Goal: Task Accomplishment & Management: Complete application form

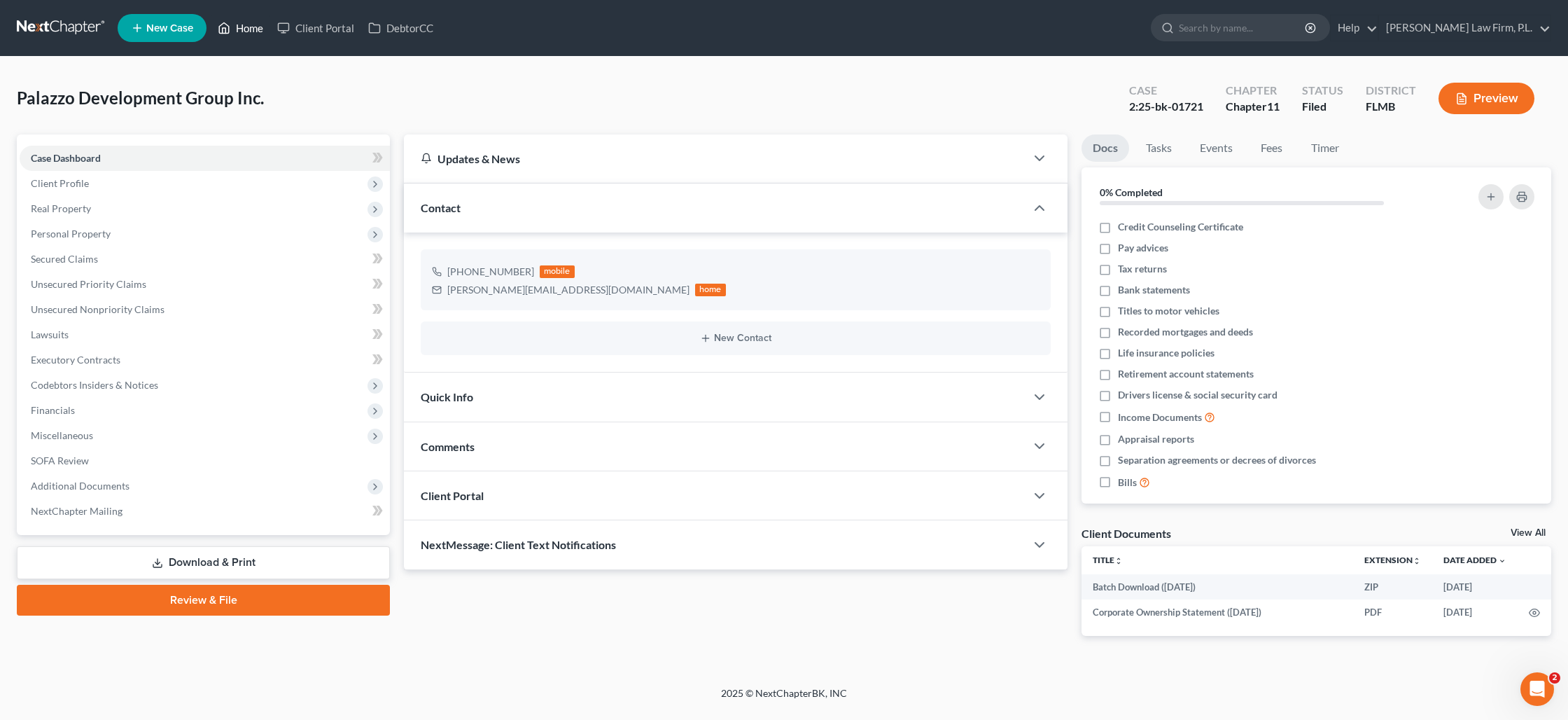
drag, startPoint x: 247, startPoint y: 28, endPoint x: 224, endPoint y: 67, distance: 45.3
click at [248, 28] on link "Home" at bounding box center [240, 28] width 60 height 25
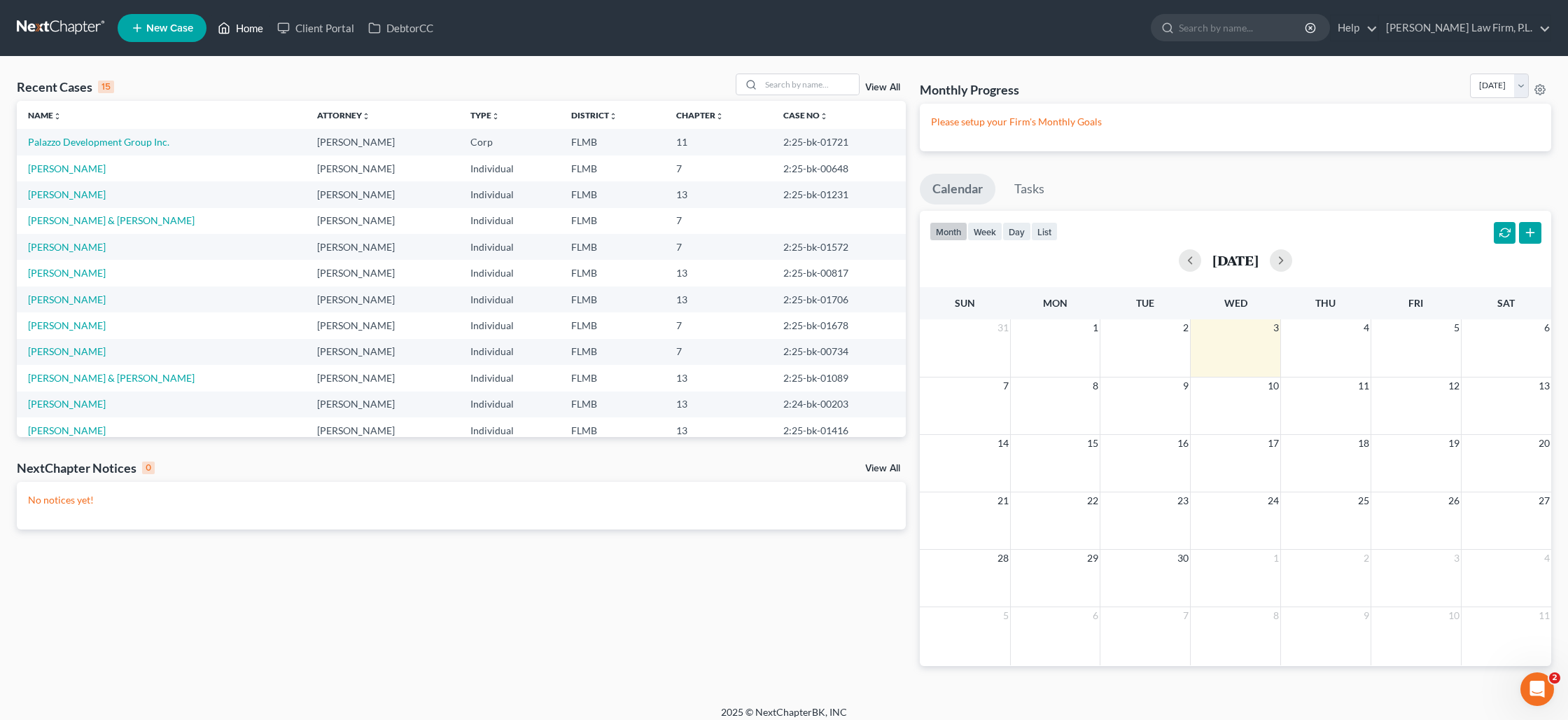
click at [231, 28] on link "Home" at bounding box center [240, 28] width 60 height 25
click at [114, 219] on link "[PERSON_NAME] & [PERSON_NAME]" at bounding box center [111, 220] width 166 height 12
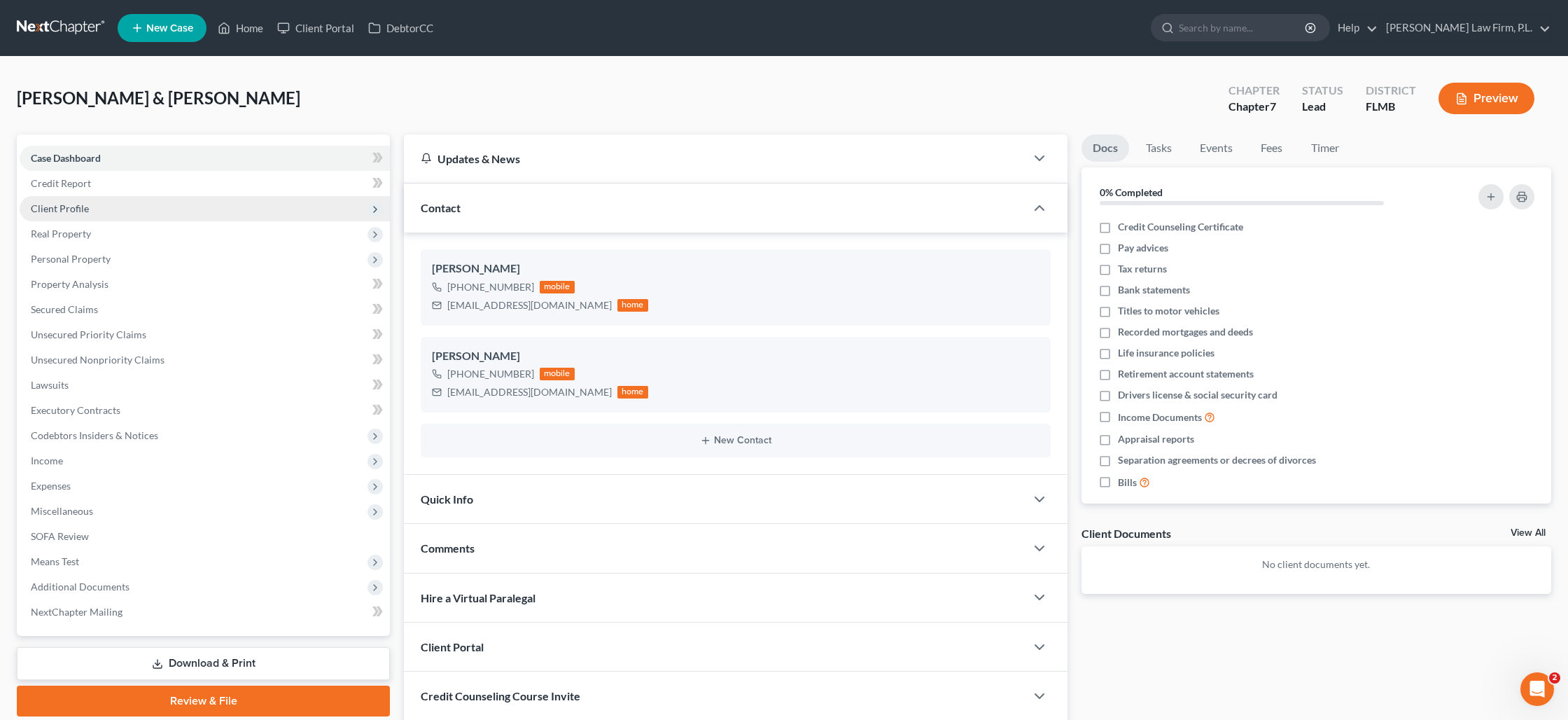
click at [78, 208] on span "Client Profile" at bounding box center [60, 208] width 58 height 12
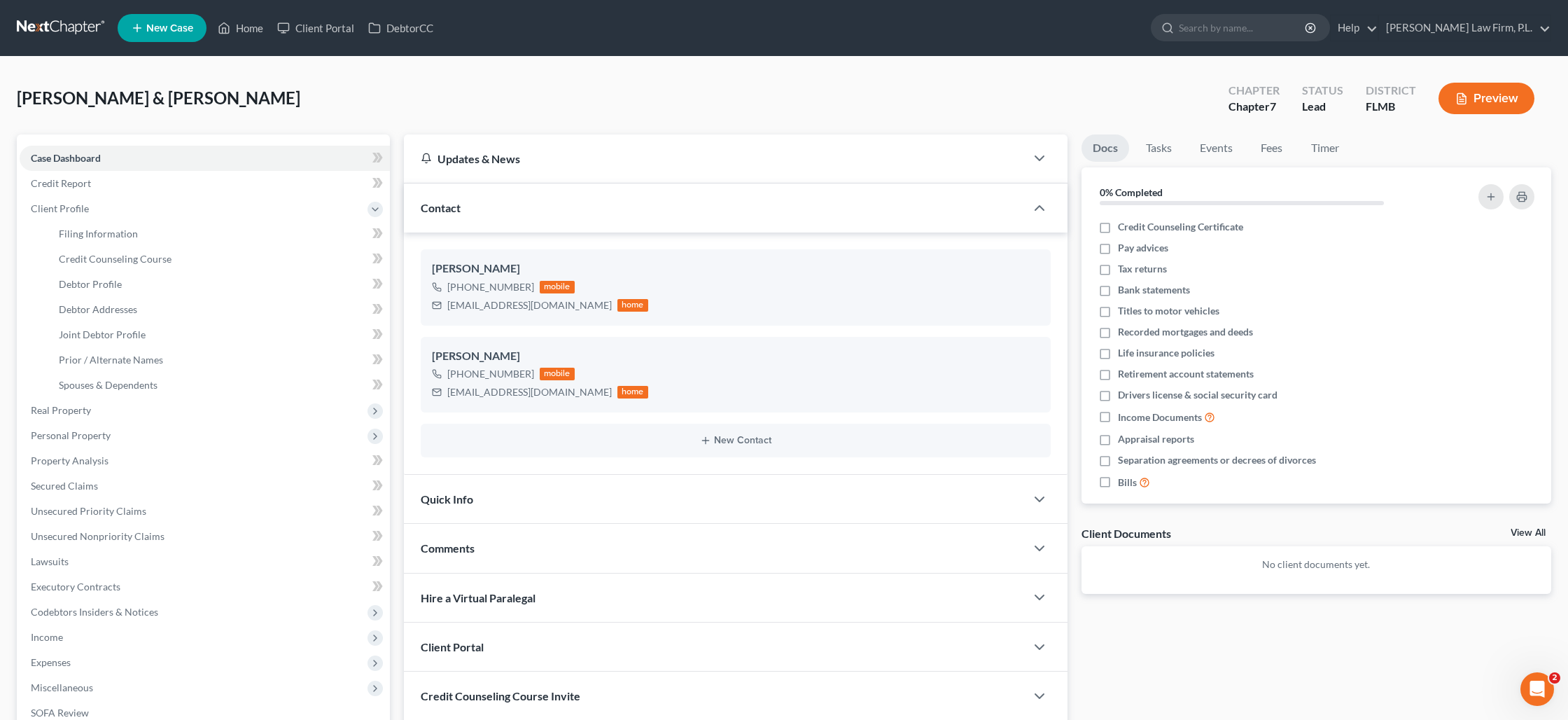
drag, startPoint x: 819, startPoint y: 59, endPoint x: 692, endPoint y: 1, distance: 139.6
click at [819, 59] on div "[PERSON_NAME] & [PERSON_NAME] Upgraded Chapter Chapter 7 Status Lead District […" at bounding box center [784, 489] width 1568 height 864
click at [149, 263] on span "Credit Counseling Course" at bounding box center [115, 258] width 113 height 12
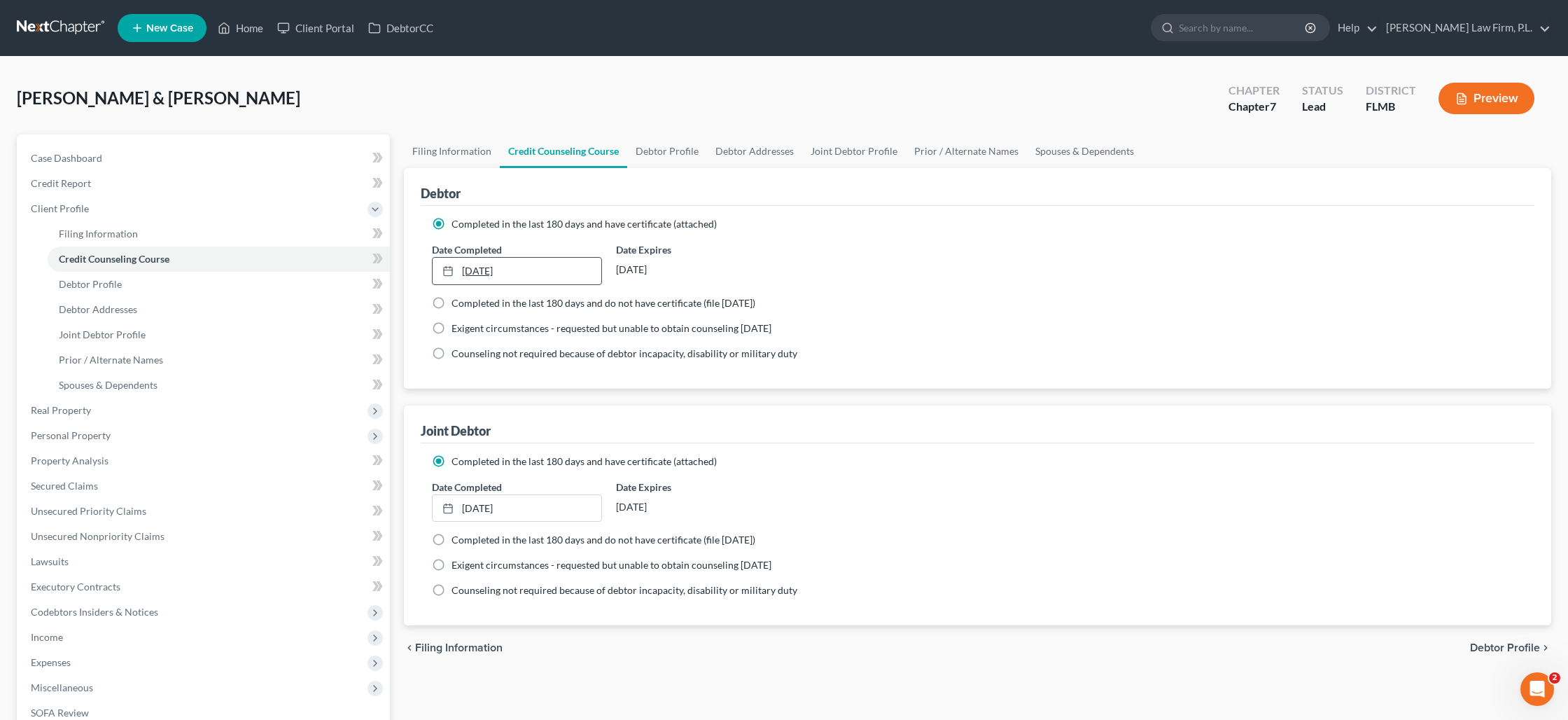
click at [481, 268] on link "[DATE]" at bounding box center [516, 270] width 169 height 26
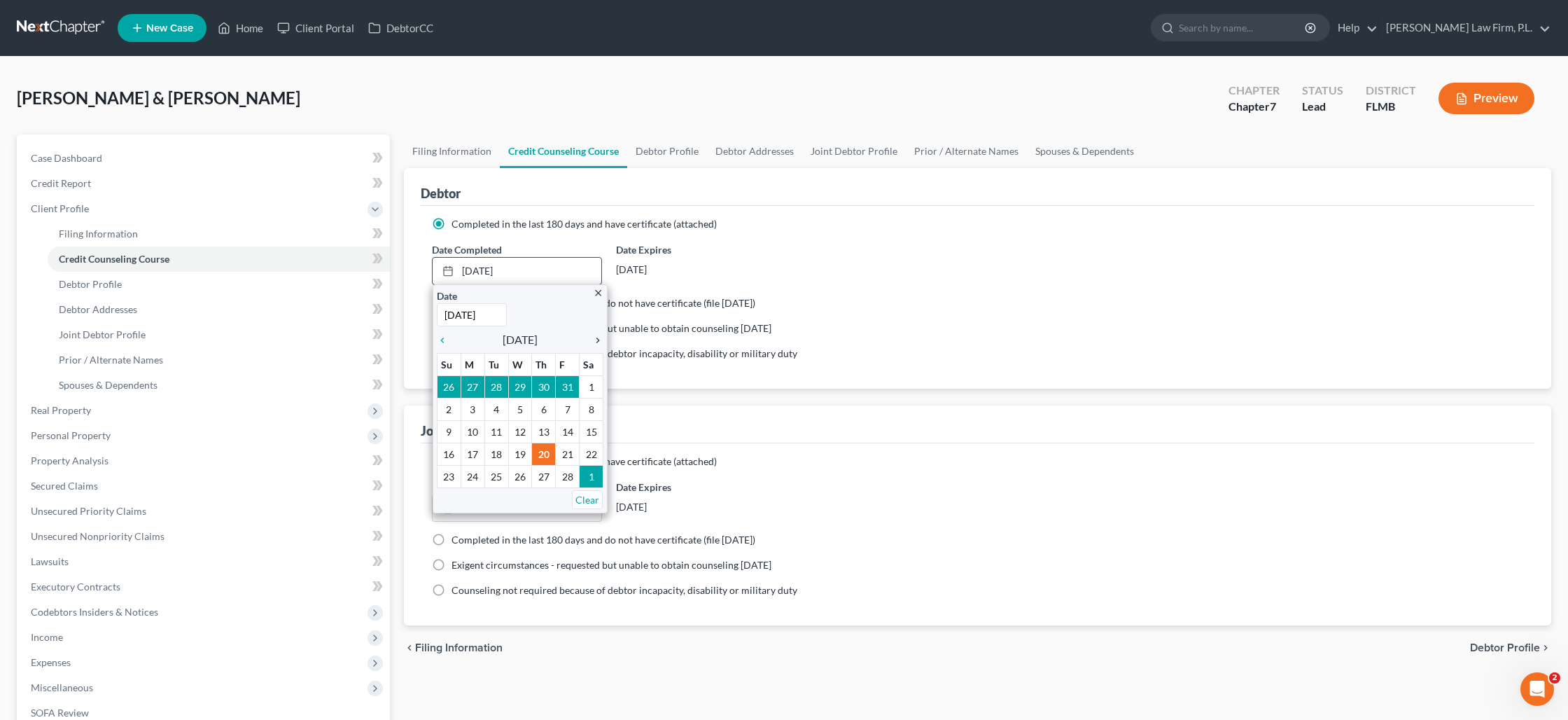
click at [593, 342] on icon "chevron_right" at bounding box center [594, 341] width 18 height 11
click at [594, 342] on icon "chevron_right" at bounding box center [594, 341] width 18 height 11
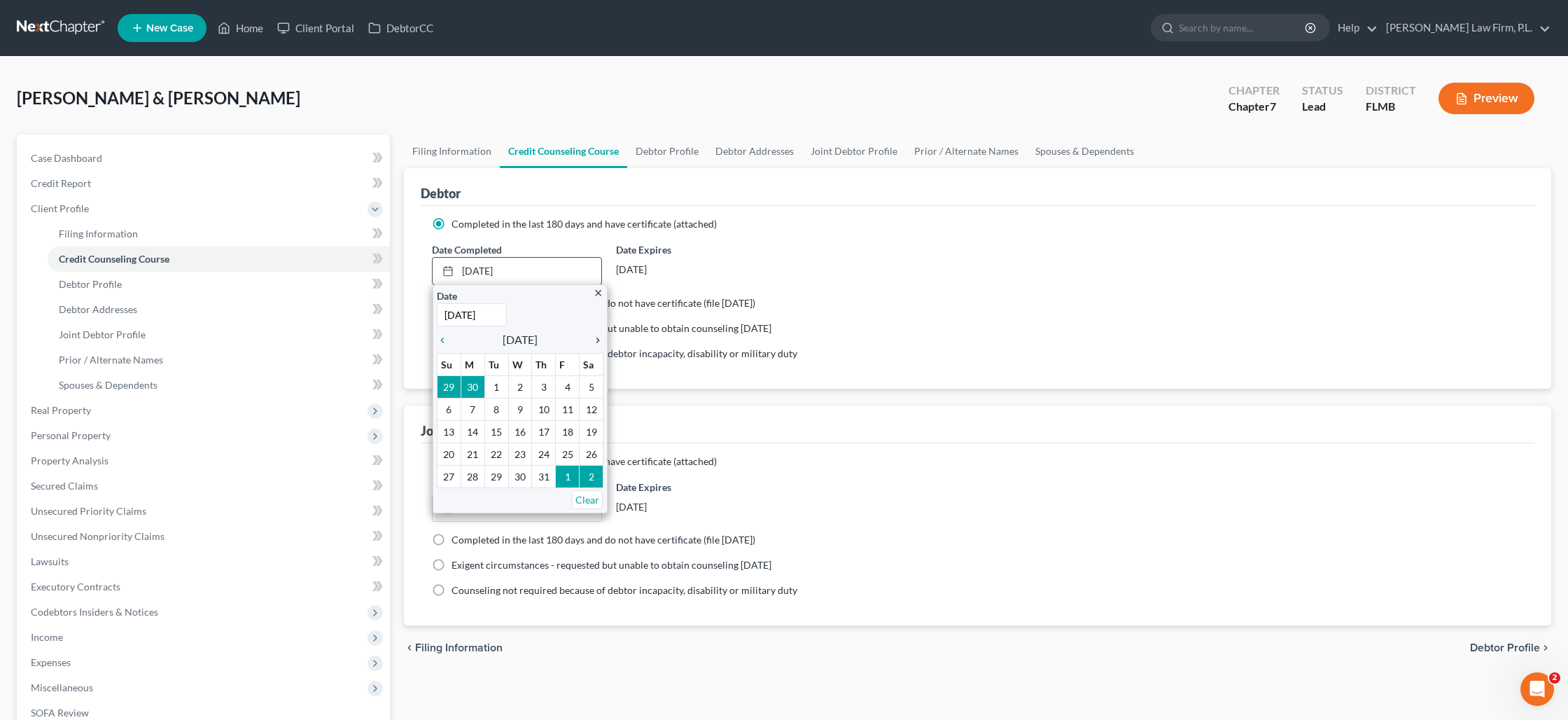
click at [594, 342] on icon "chevron_right" at bounding box center [594, 341] width 18 height 11
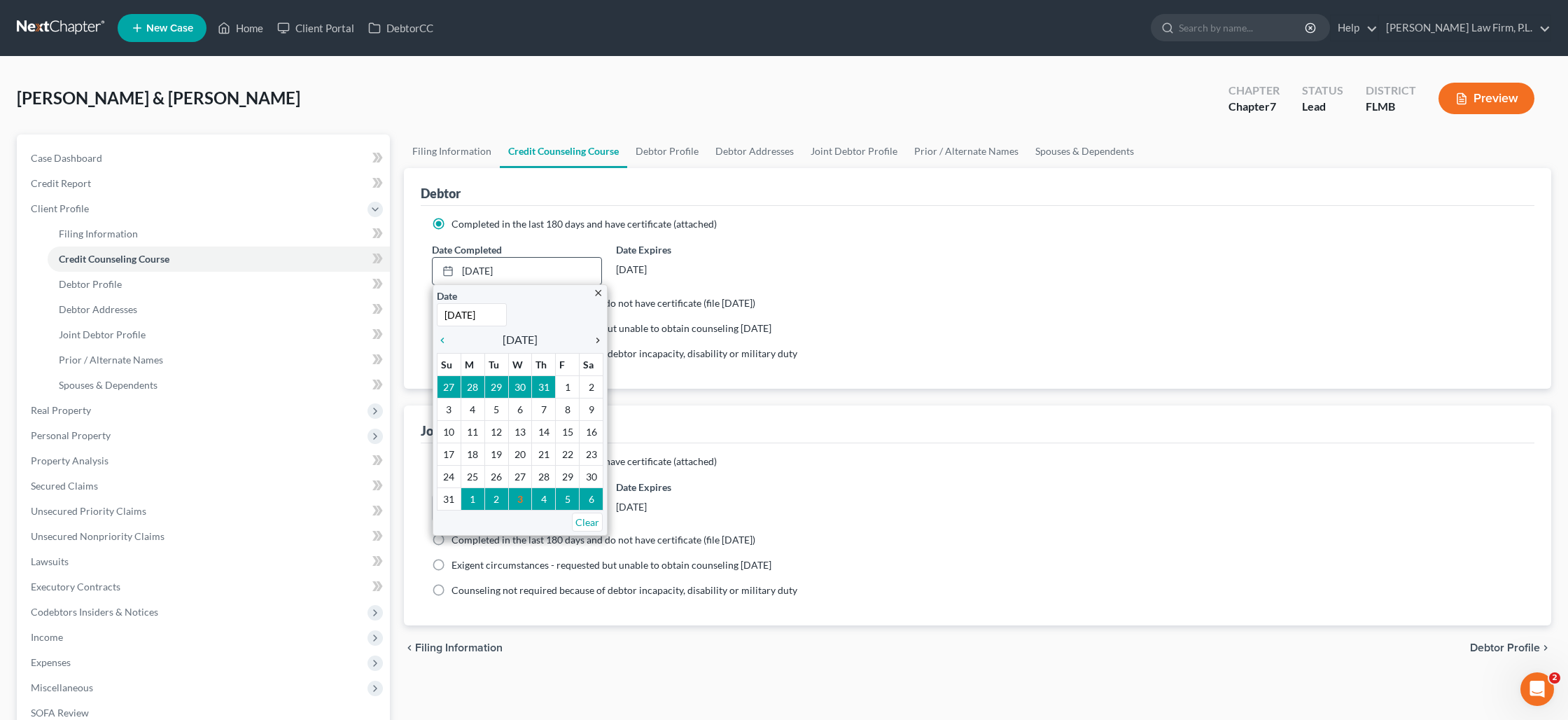
click at [594, 343] on icon "chevron_right" at bounding box center [594, 341] width 18 height 11
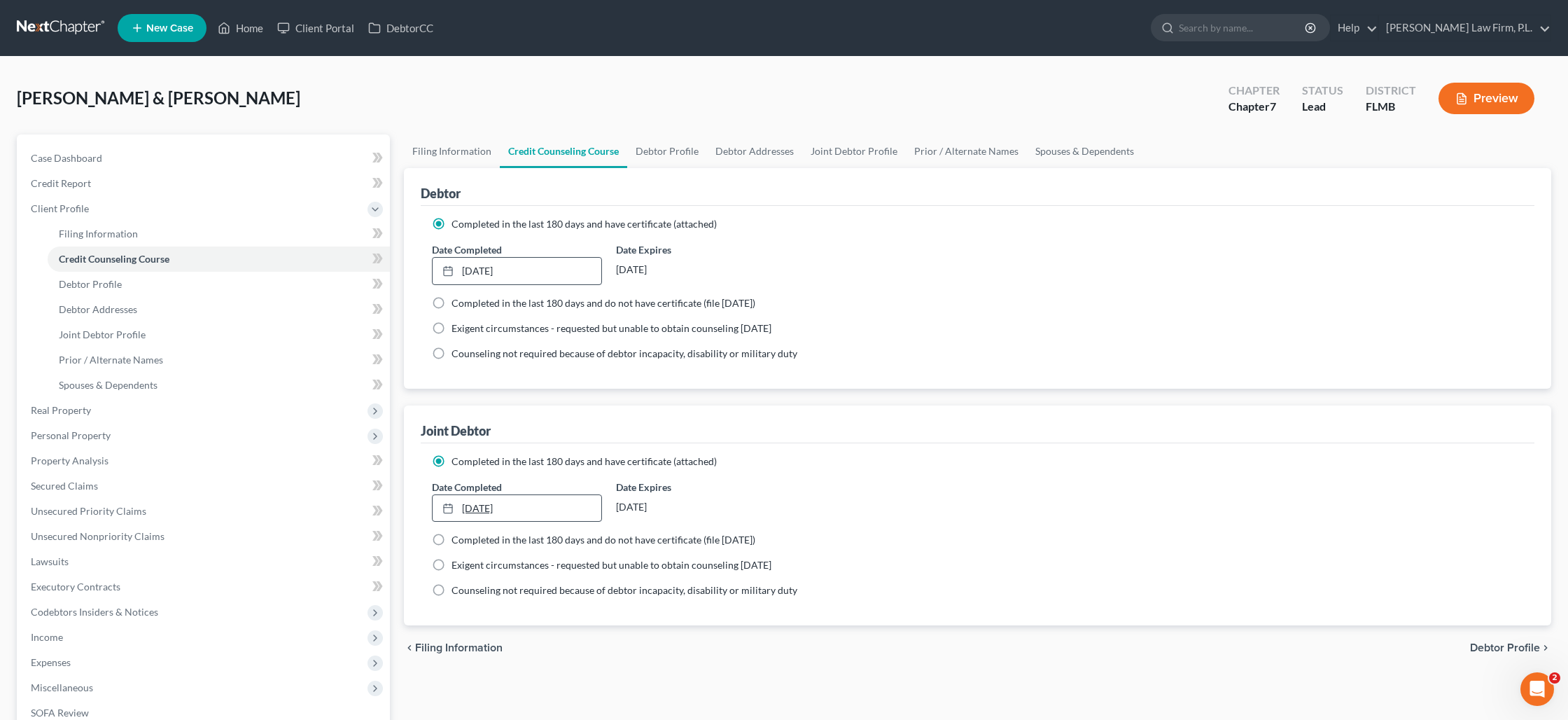
click at [508, 508] on link "[DATE]" at bounding box center [516, 508] width 169 height 26
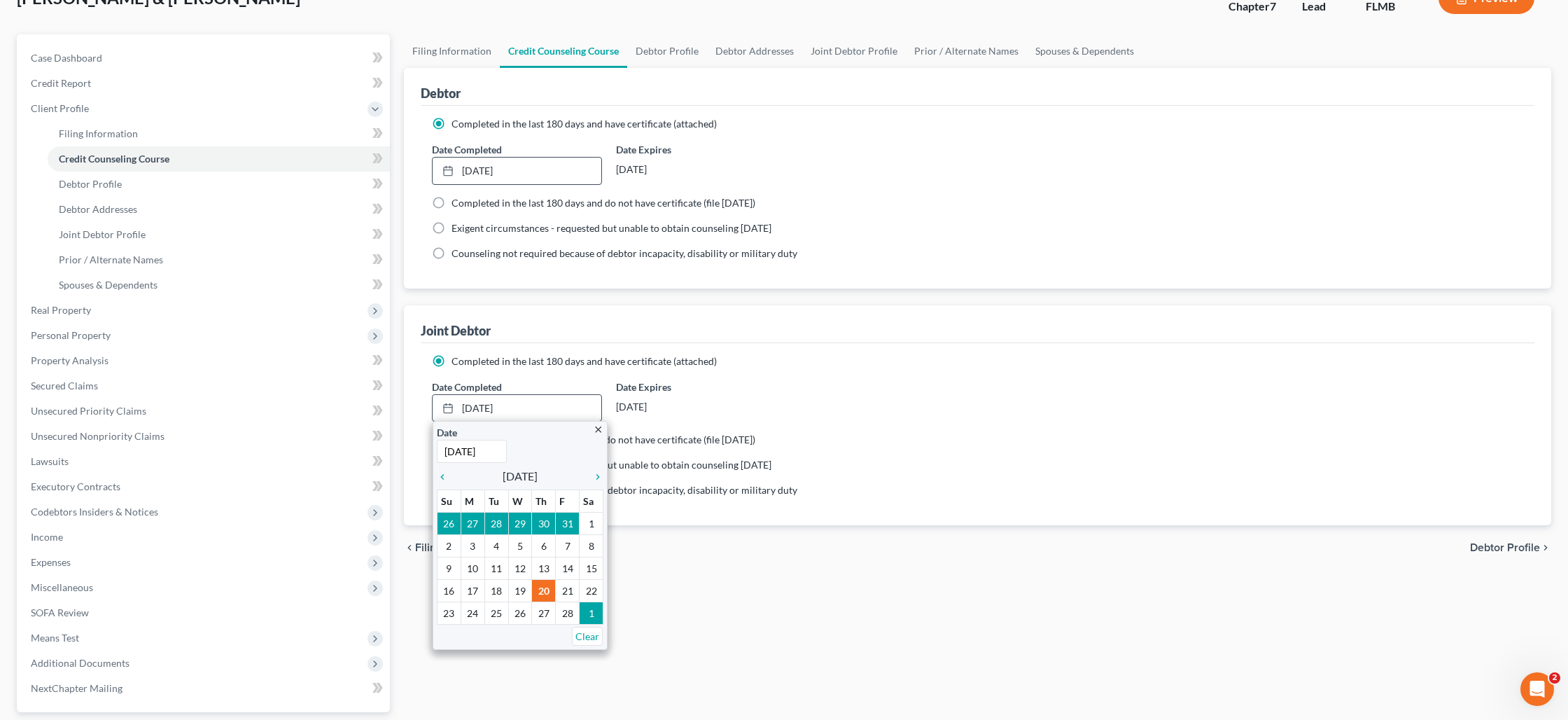
scroll to position [102, 0]
click at [598, 477] on icon "chevron_right" at bounding box center [594, 476] width 18 height 11
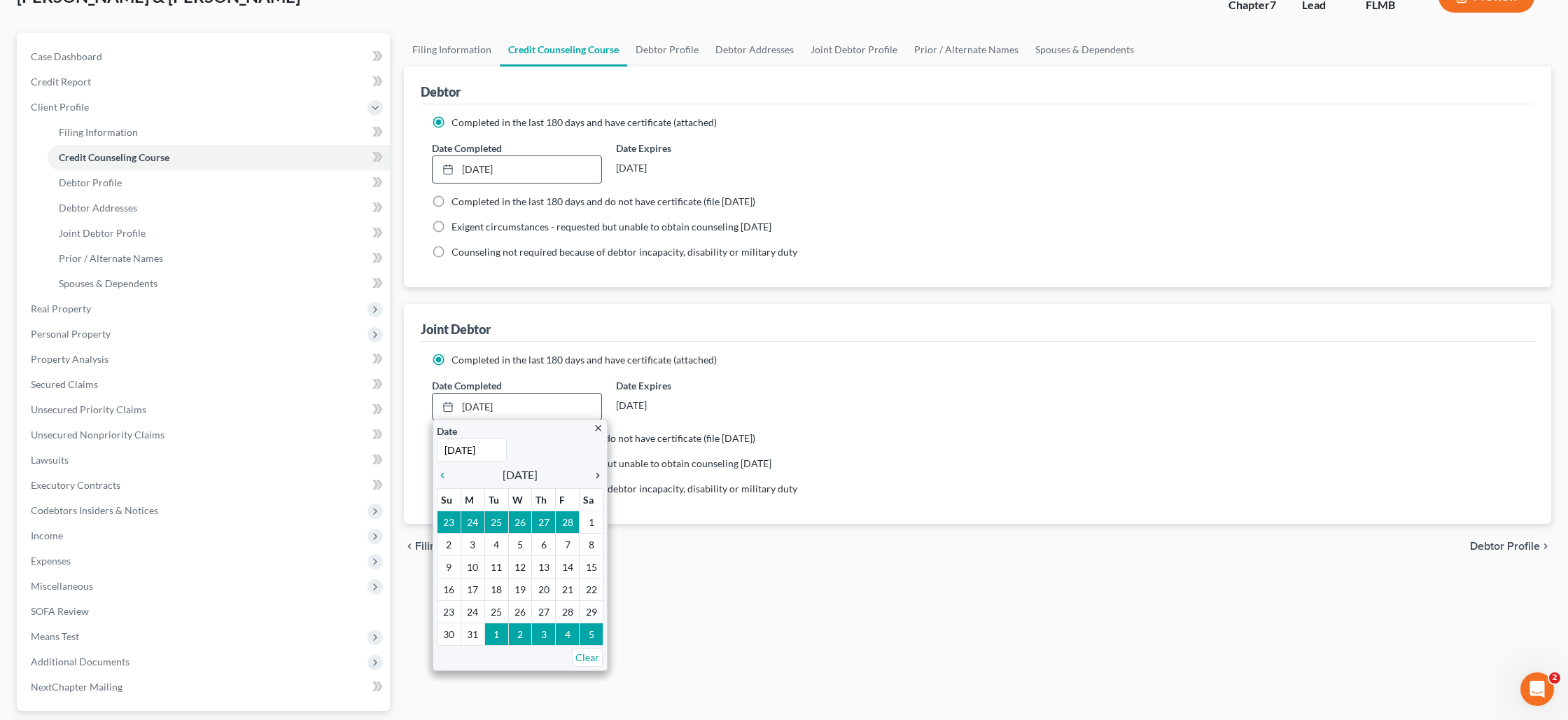
click at [598, 477] on icon "chevron_right" at bounding box center [594, 476] width 18 height 11
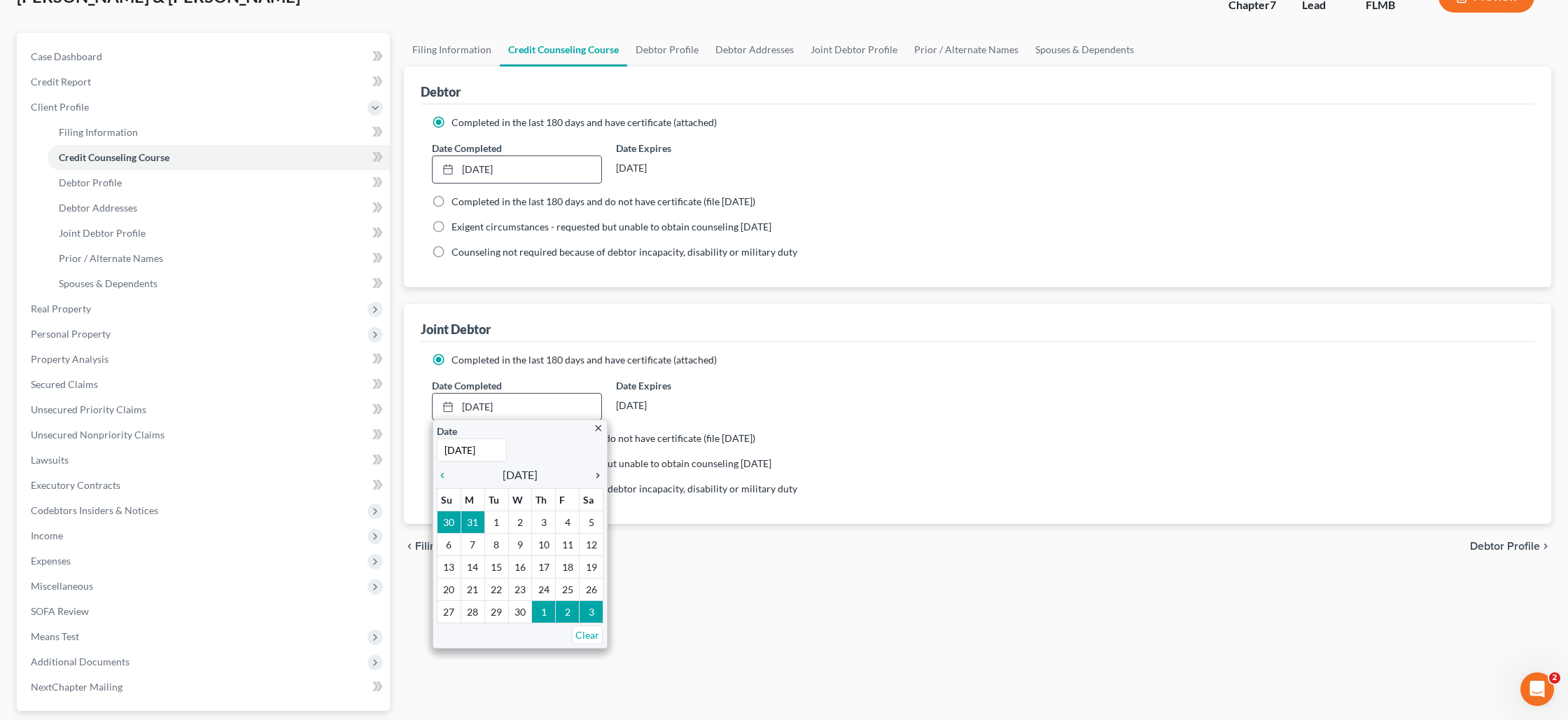
click at [598, 477] on icon "chevron_right" at bounding box center [594, 476] width 18 height 11
click at [598, 478] on icon "chevron_right" at bounding box center [594, 476] width 18 height 11
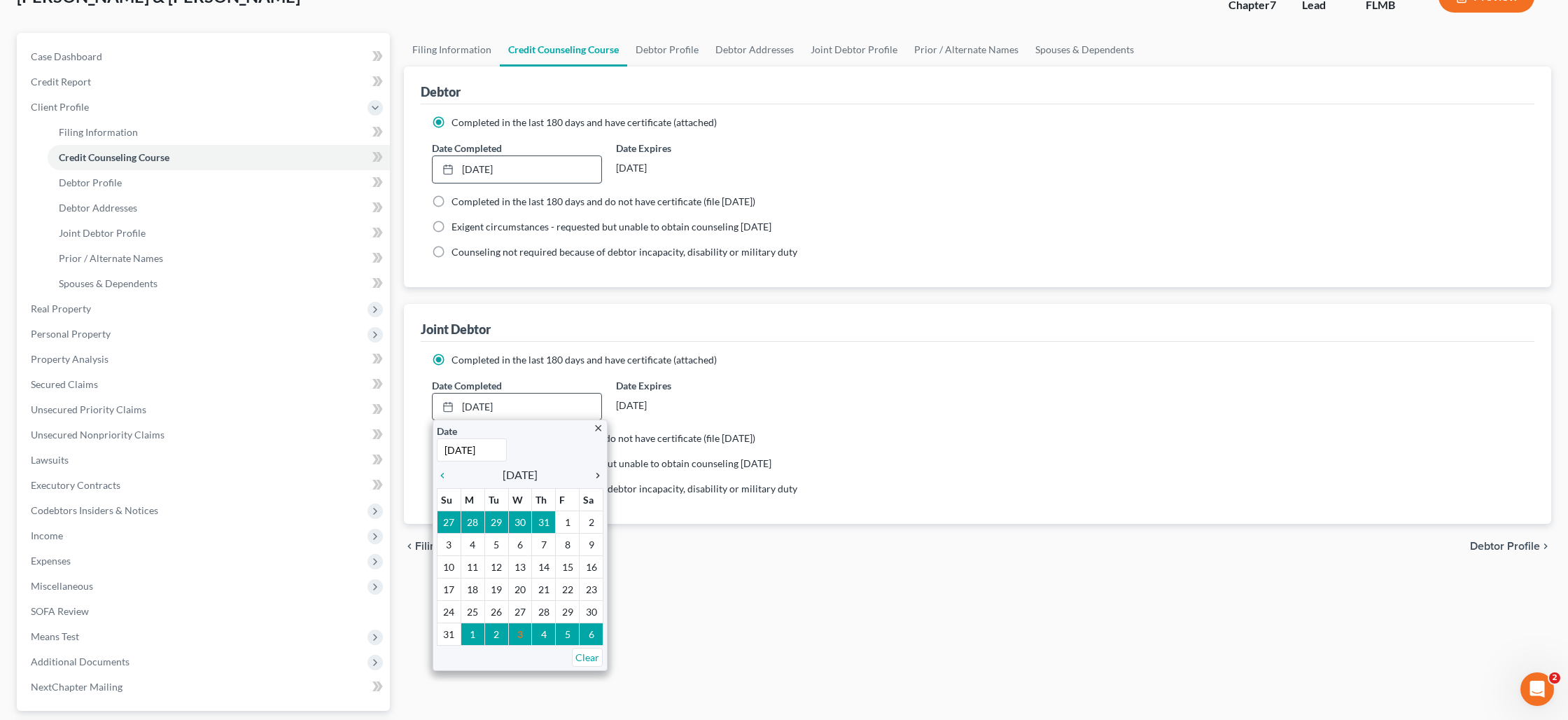
click at [598, 475] on icon "chevron_right" at bounding box center [594, 476] width 18 height 11
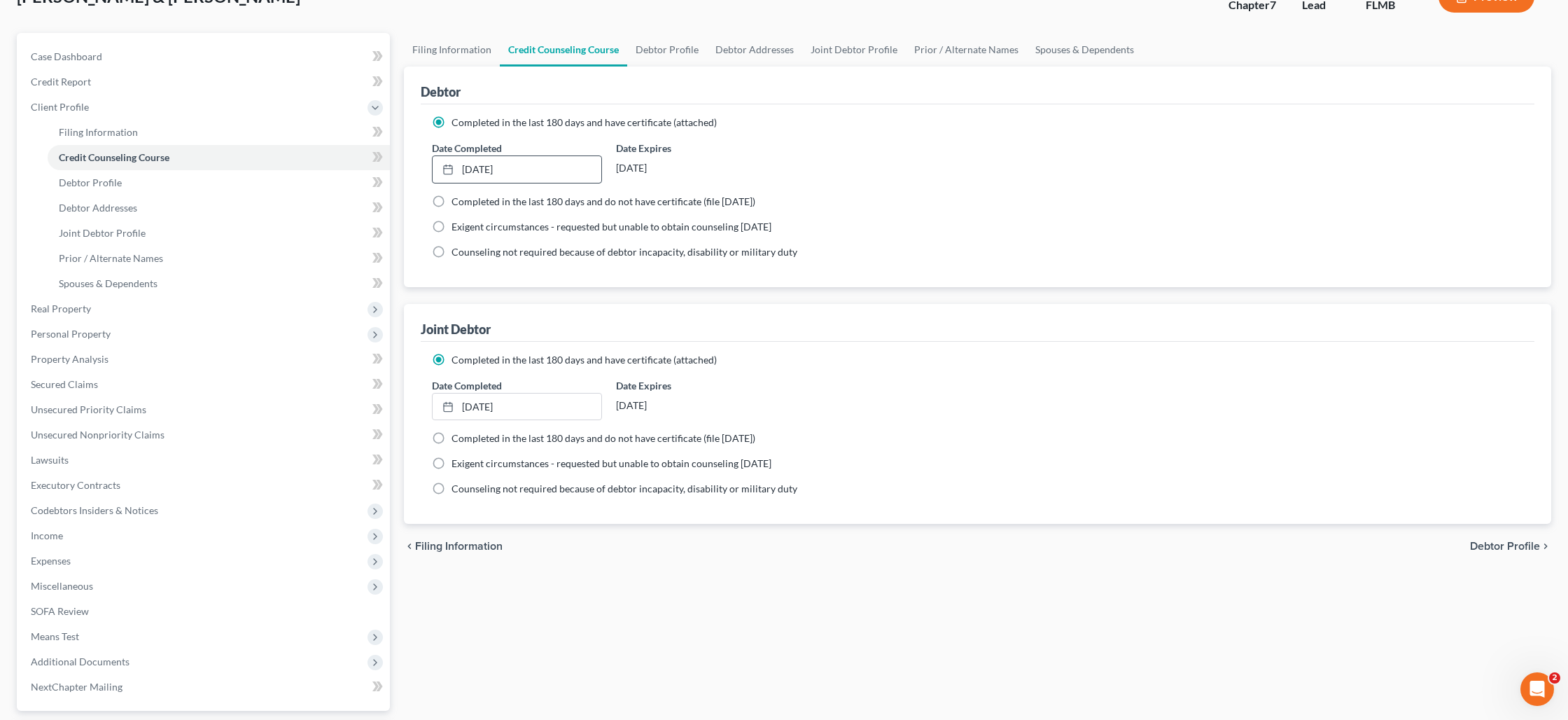
click at [731, 213] on ng-include "Completed in the last 180 days and have certificate (attached) Date Completed […" at bounding box center [977, 187] width 1092 height 144
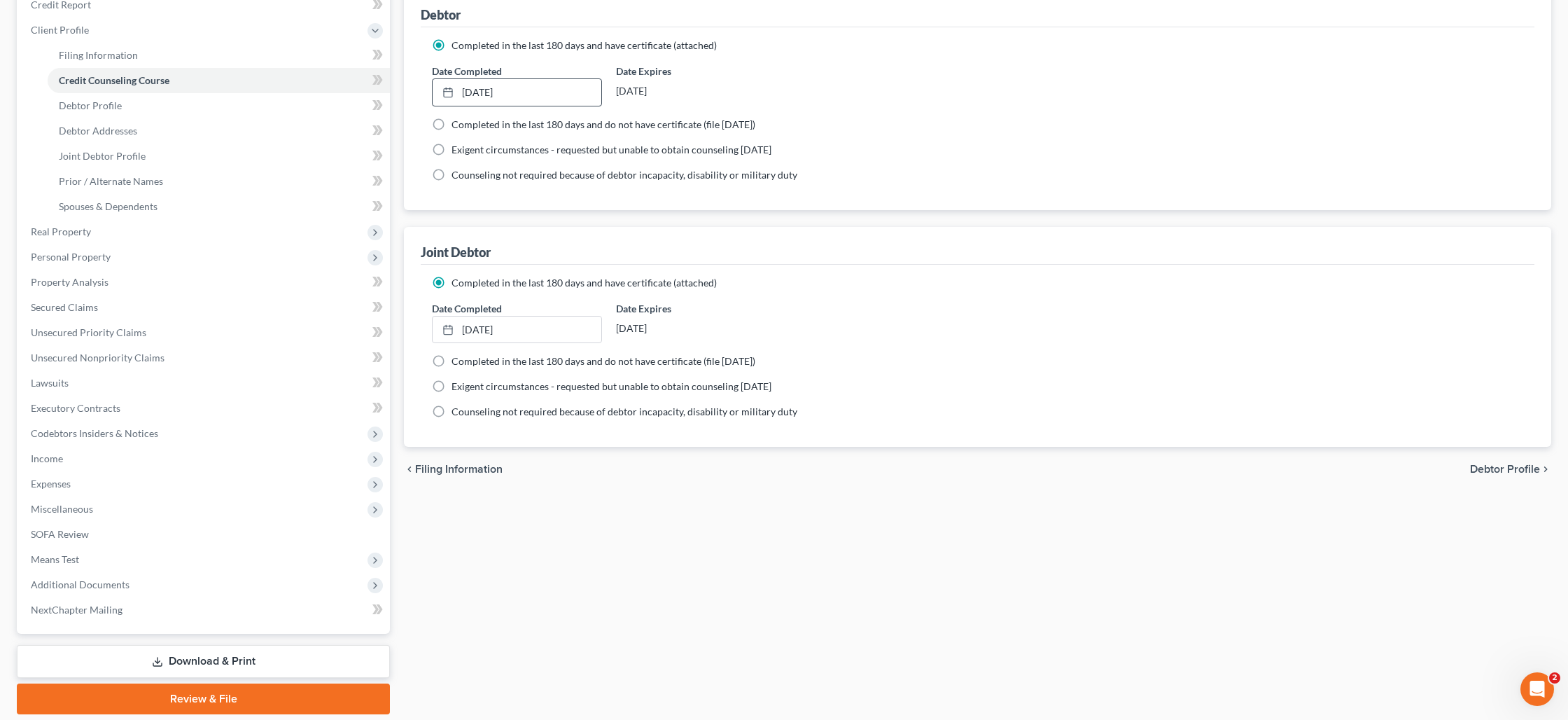
scroll to position [225, 0]
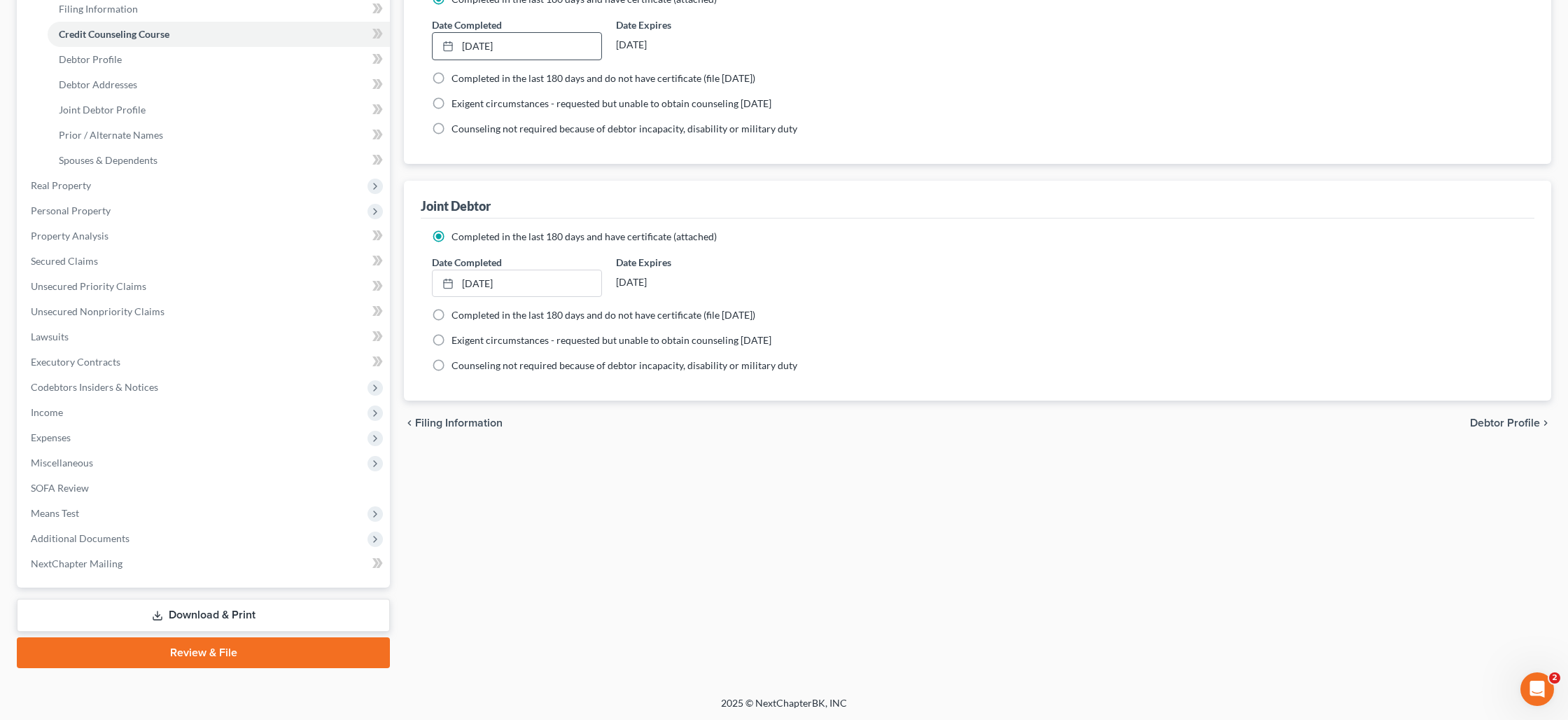
click at [224, 647] on link "Review & File" at bounding box center [203, 652] width 373 height 31
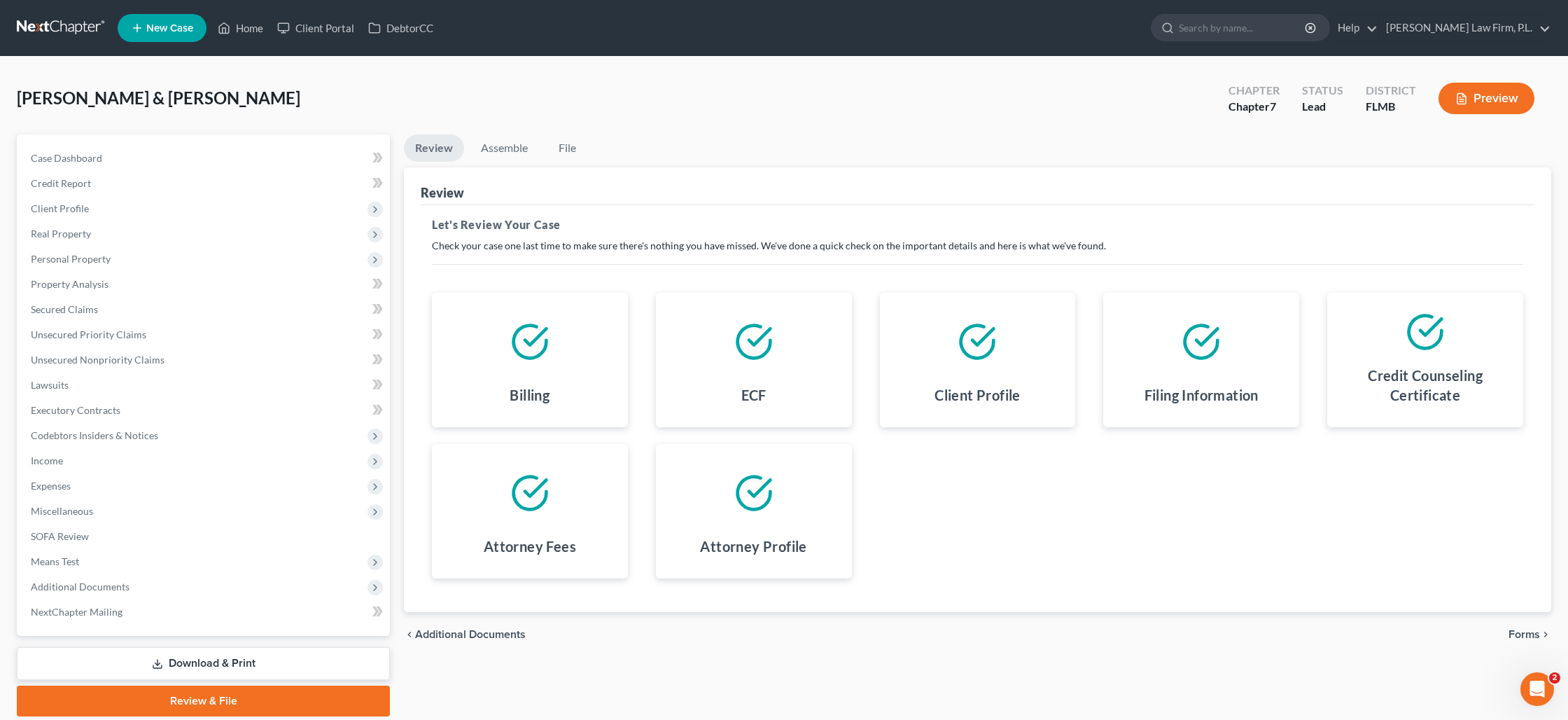
click at [1528, 636] on span "Forms" at bounding box center [1525, 635] width 31 height 11
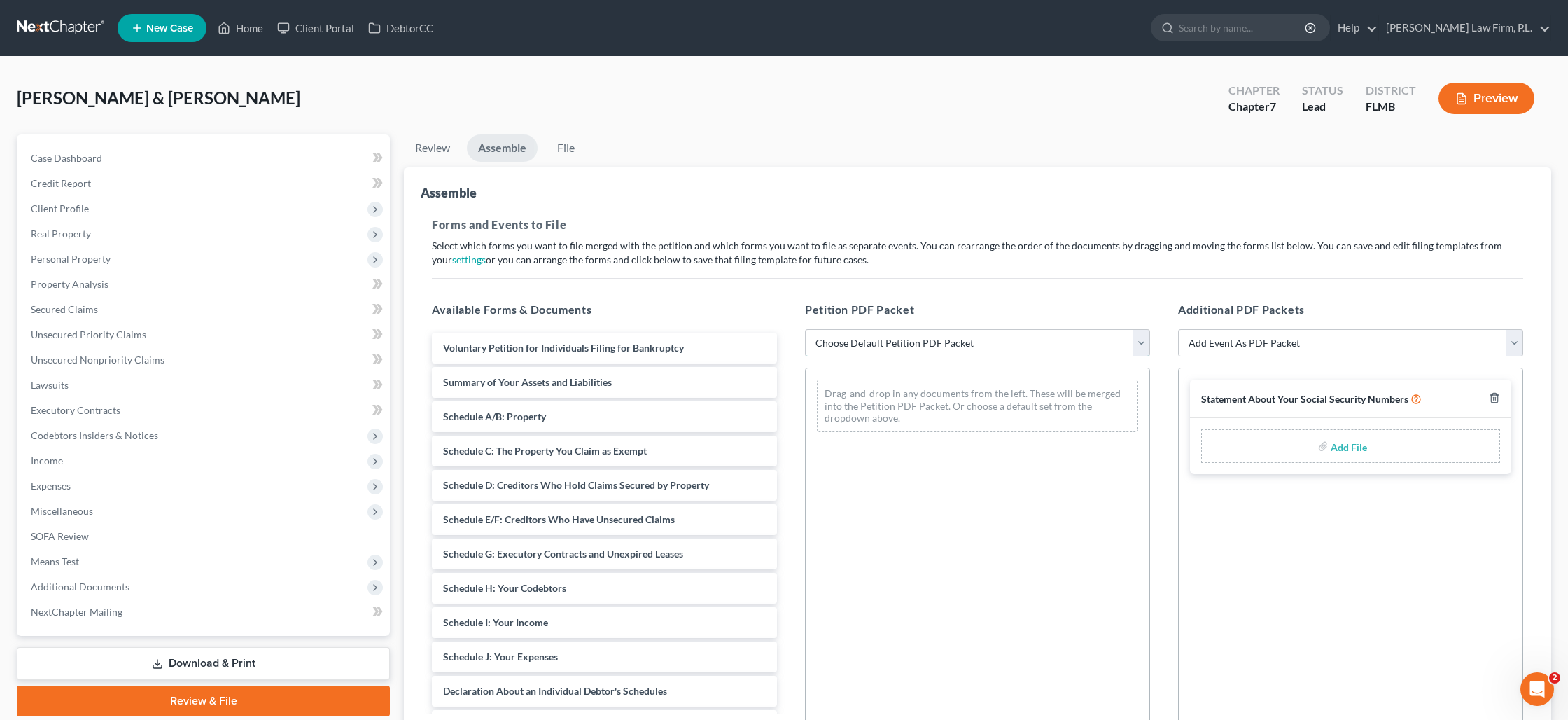
click at [885, 345] on select "Choose Default Petition PDF Packet Complete Bankruptcy Petition (all forms and …" at bounding box center [977, 343] width 345 height 28
select select "0"
click at [805, 329] on select "Choose Default Petition PDF Packet Complete Bankruptcy Petition (all forms and …" at bounding box center [977, 343] width 345 height 28
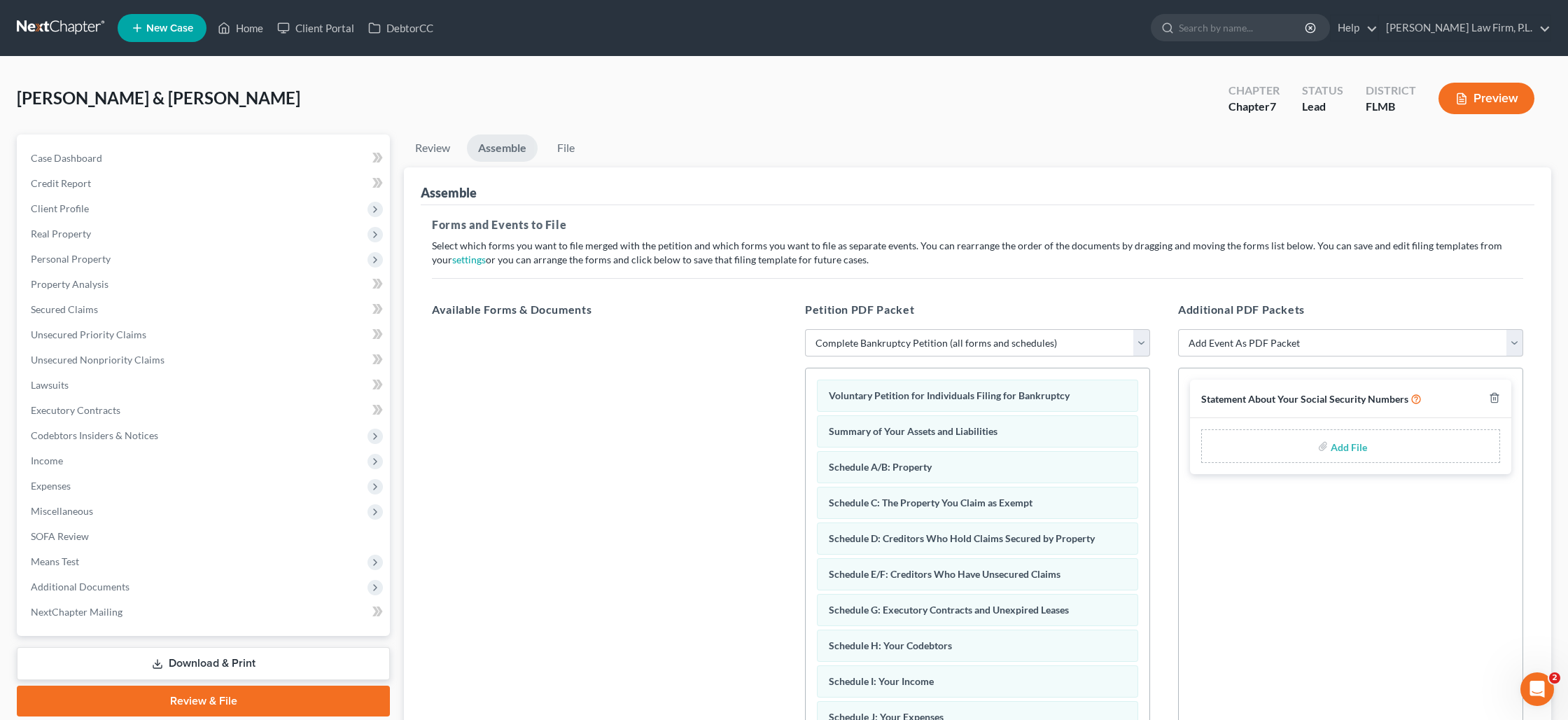
click at [1346, 444] on input "file" at bounding box center [1347, 445] width 33 height 25
type input "C:\fakepath\[PERSON_NAME] - Statement of SS.pdf"
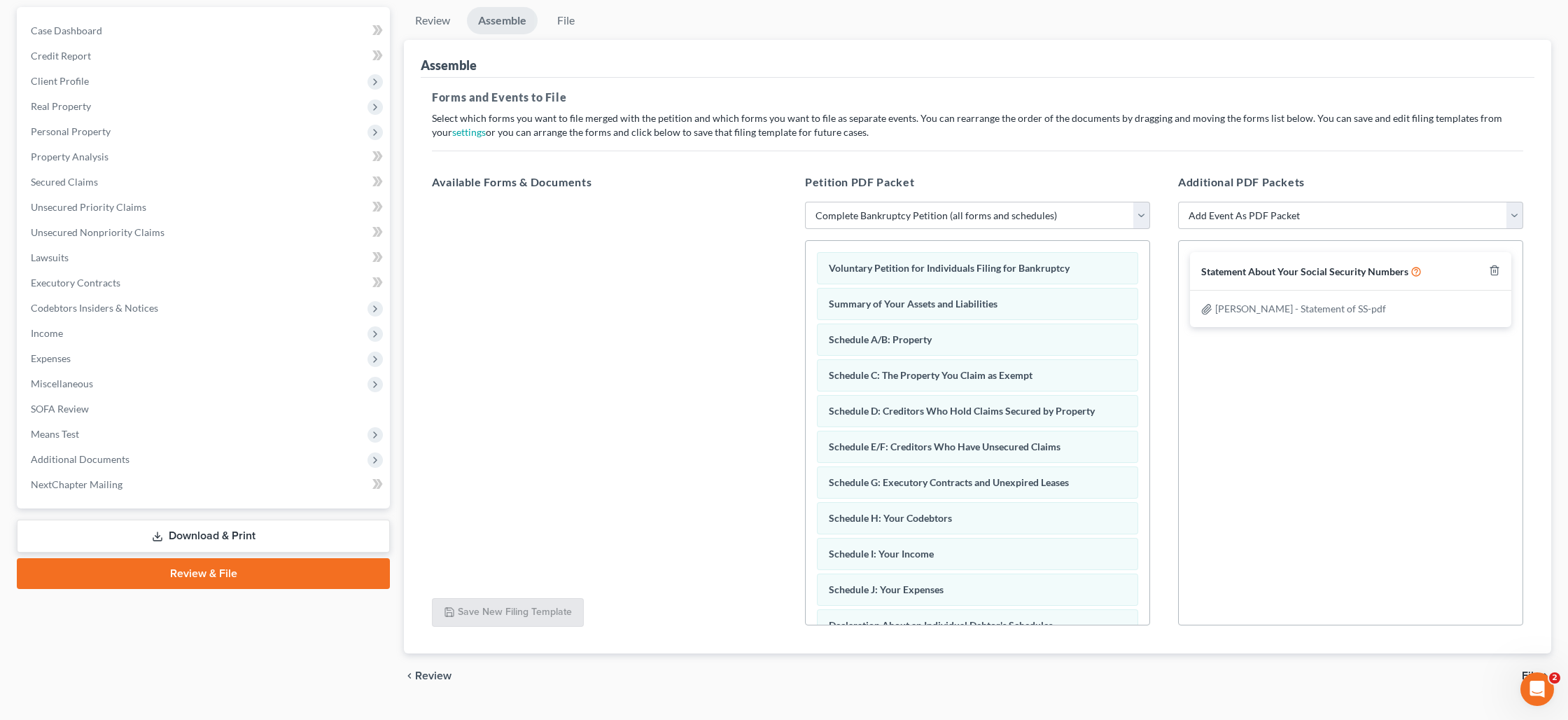
scroll to position [158, 0]
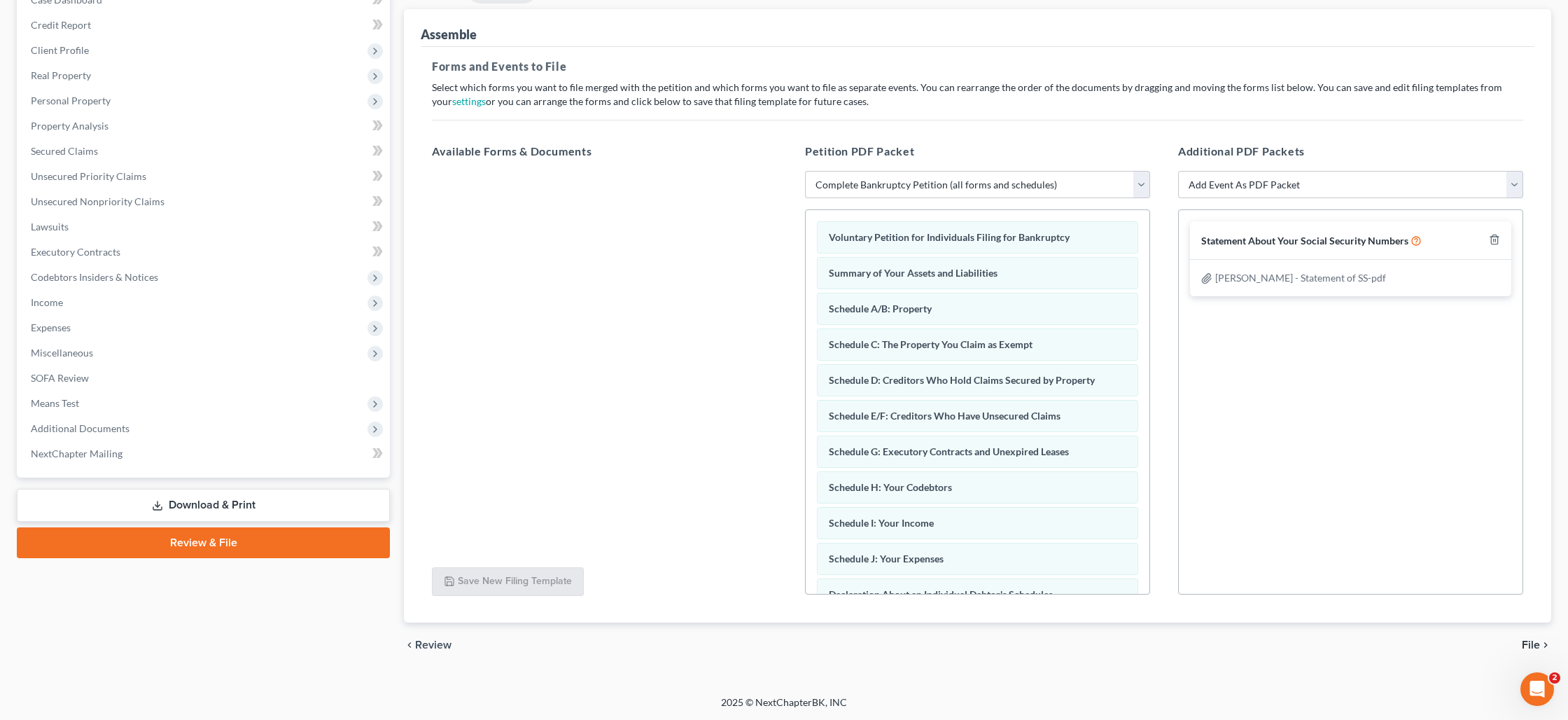
click at [1529, 646] on span "File" at bounding box center [1531, 645] width 18 height 11
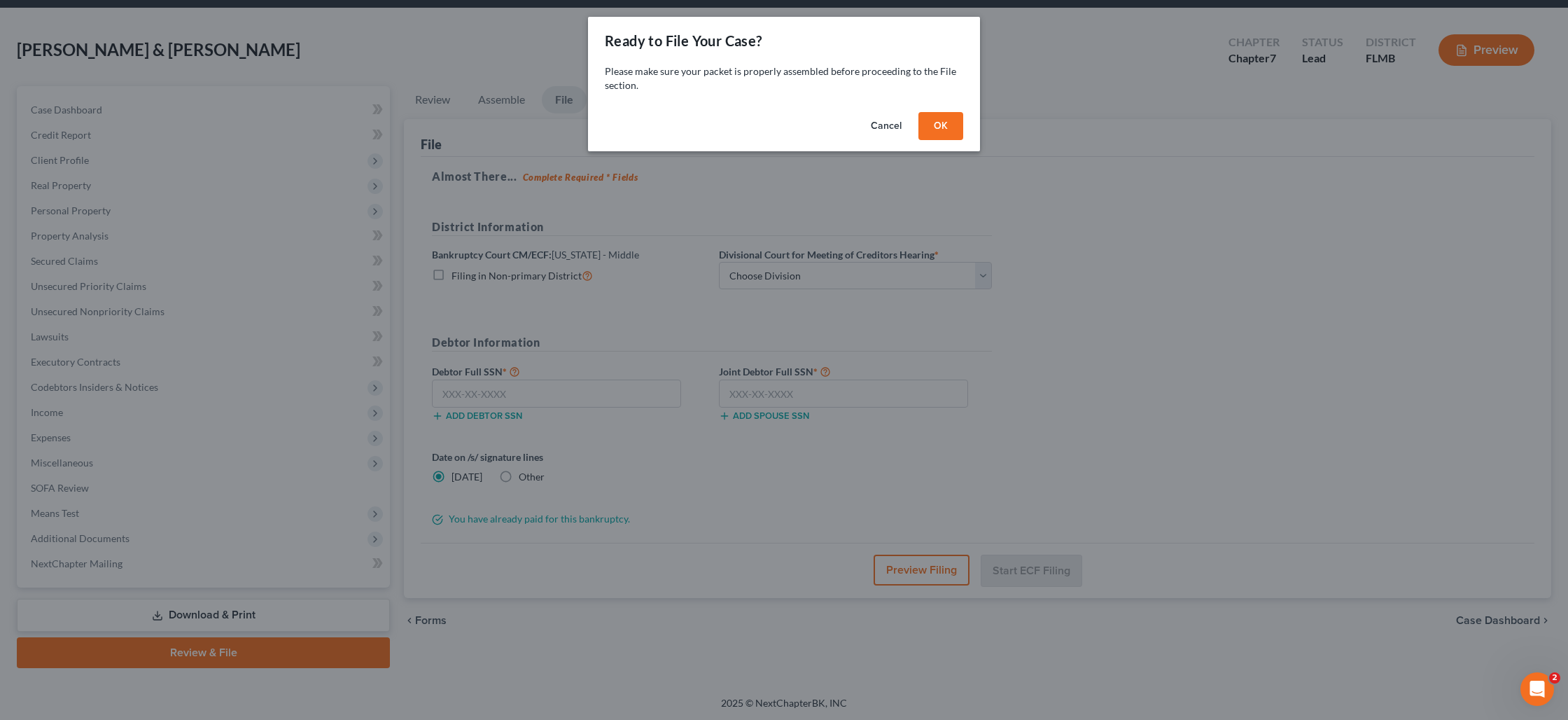
click at [937, 138] on button "OK" at bounding box center [941, 126] width 45 height 28
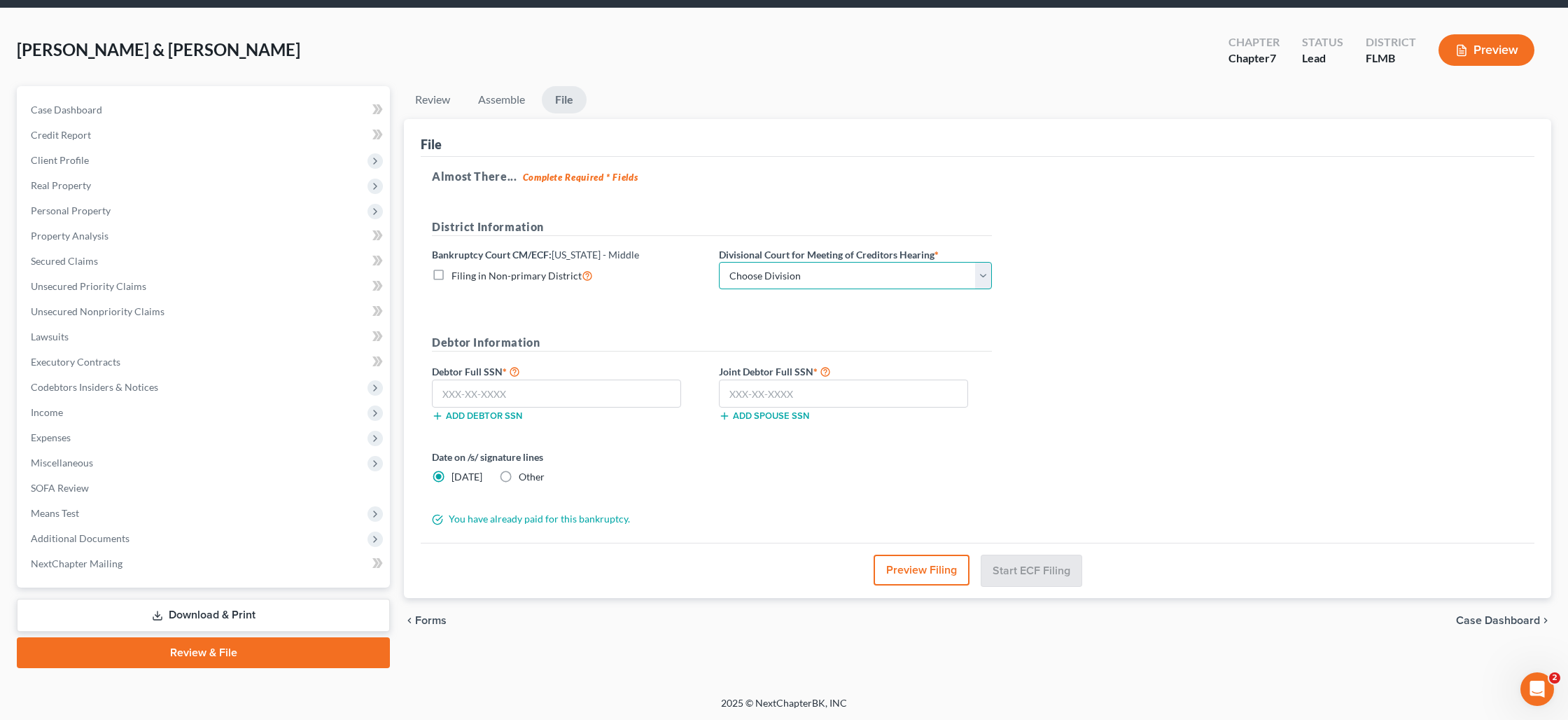
click at [816, 282] on select "Choose Division [GEOGRAPHIC_DATA][PERSON_NAME] [GEOGRAPHIC_DATA] [GEOGRAPHIC_DA…" at bounding box center [855, 275] width 273 height 28
select select "0"
click at [719, 262] on select "Choose Division [GEOGRAPHIC_DATA][PERSON_NAME] [GEOGRAPHIC_DATA] [GEOGRAPHIC_DA…" at bounding box center [855, 275] width 273 height 28
click at [590, 395] on input "text" at bounding box center [556, 393] width 249 height 28
type input "073-60-6524"
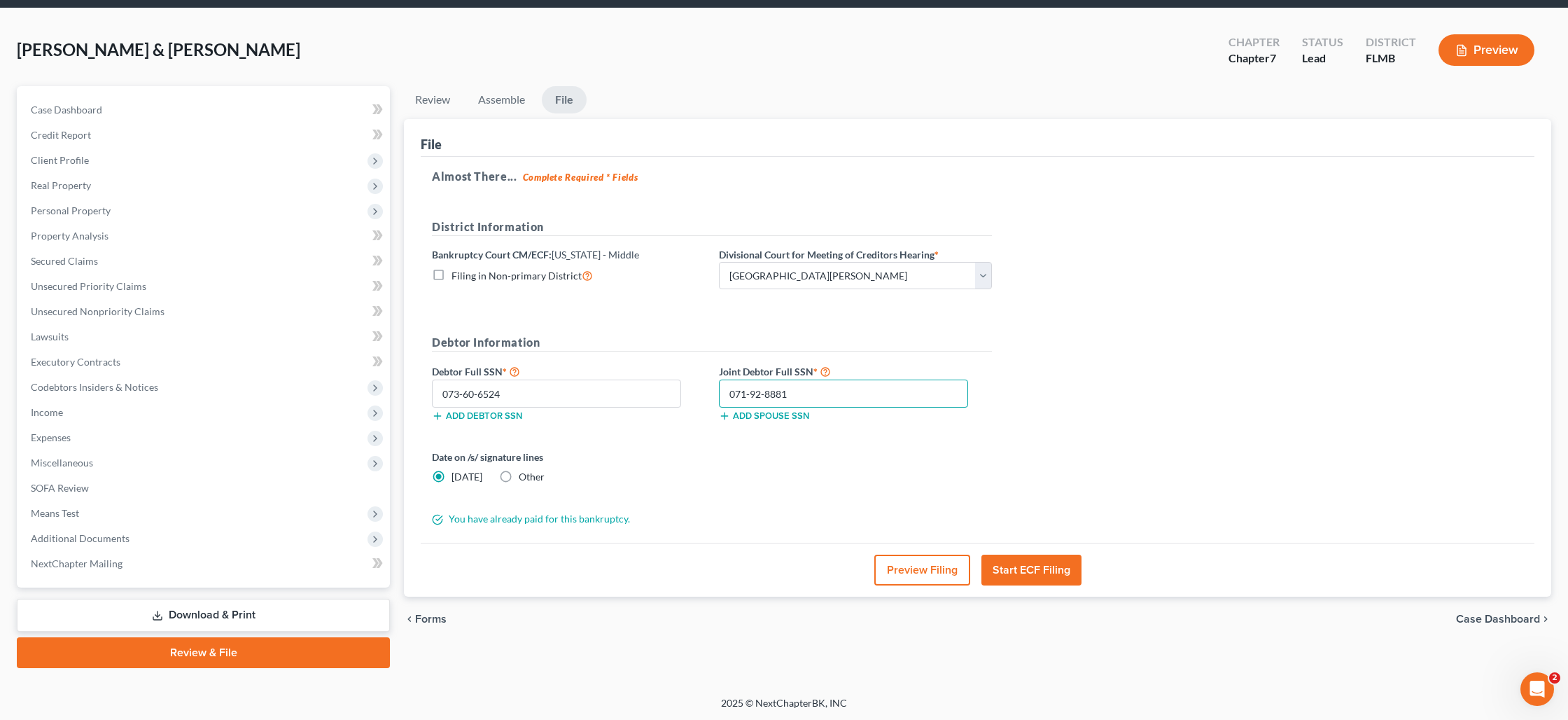
type input "071-92-8881"
click at [1033, 568] on button "Start ECF Filing" at bounding box center [1031, 570] width 100 height 31
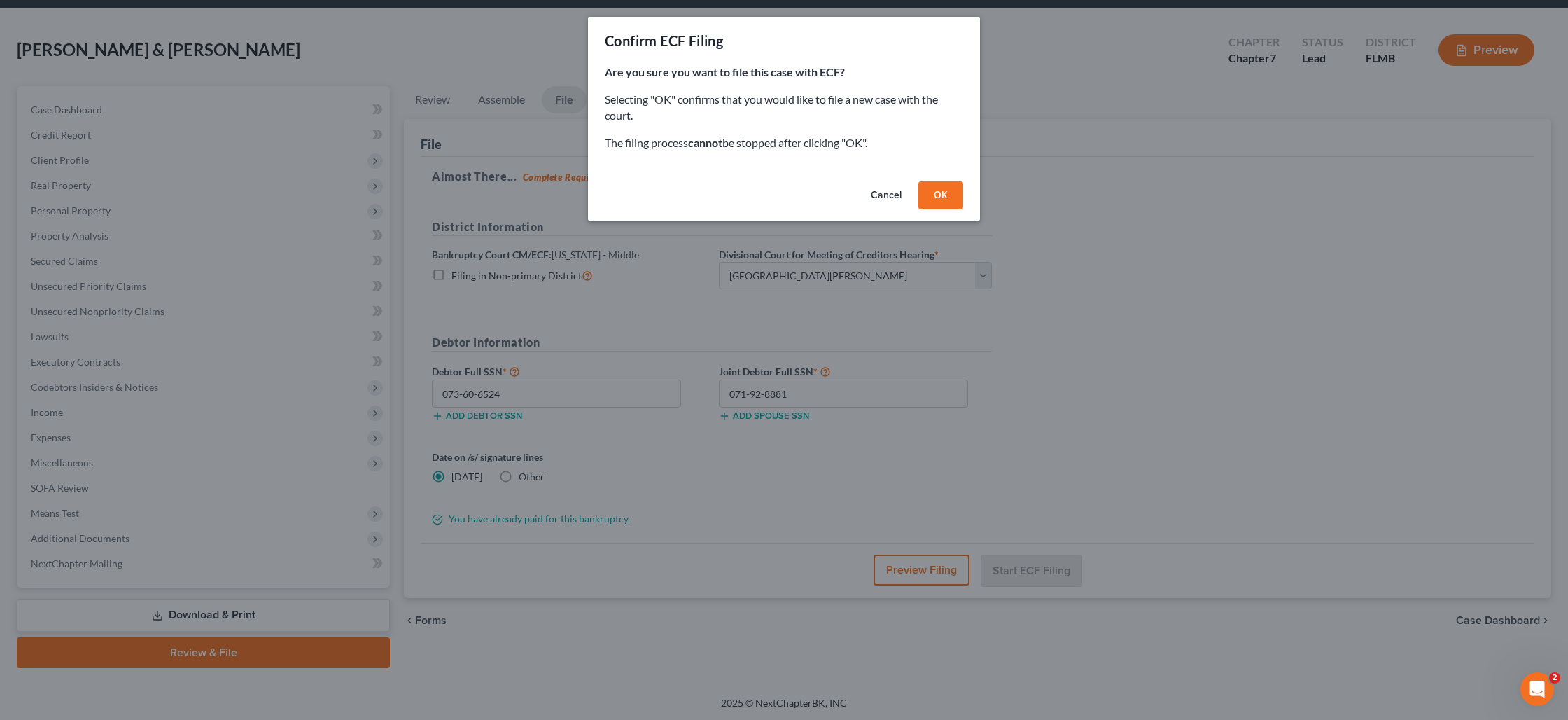
click at [946, 188] on button "OK" at bounding box center [941, 195] width 45 height 28
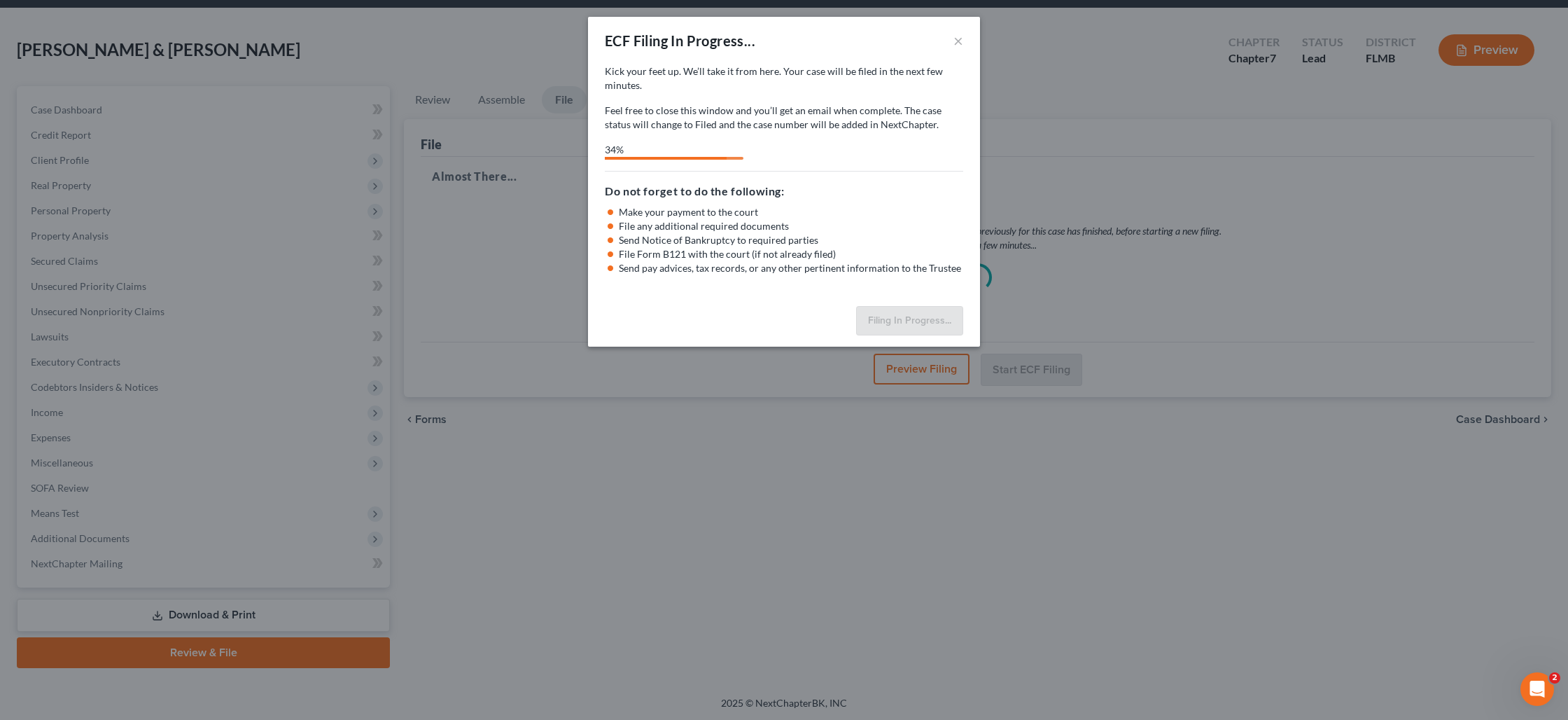
select select "0"
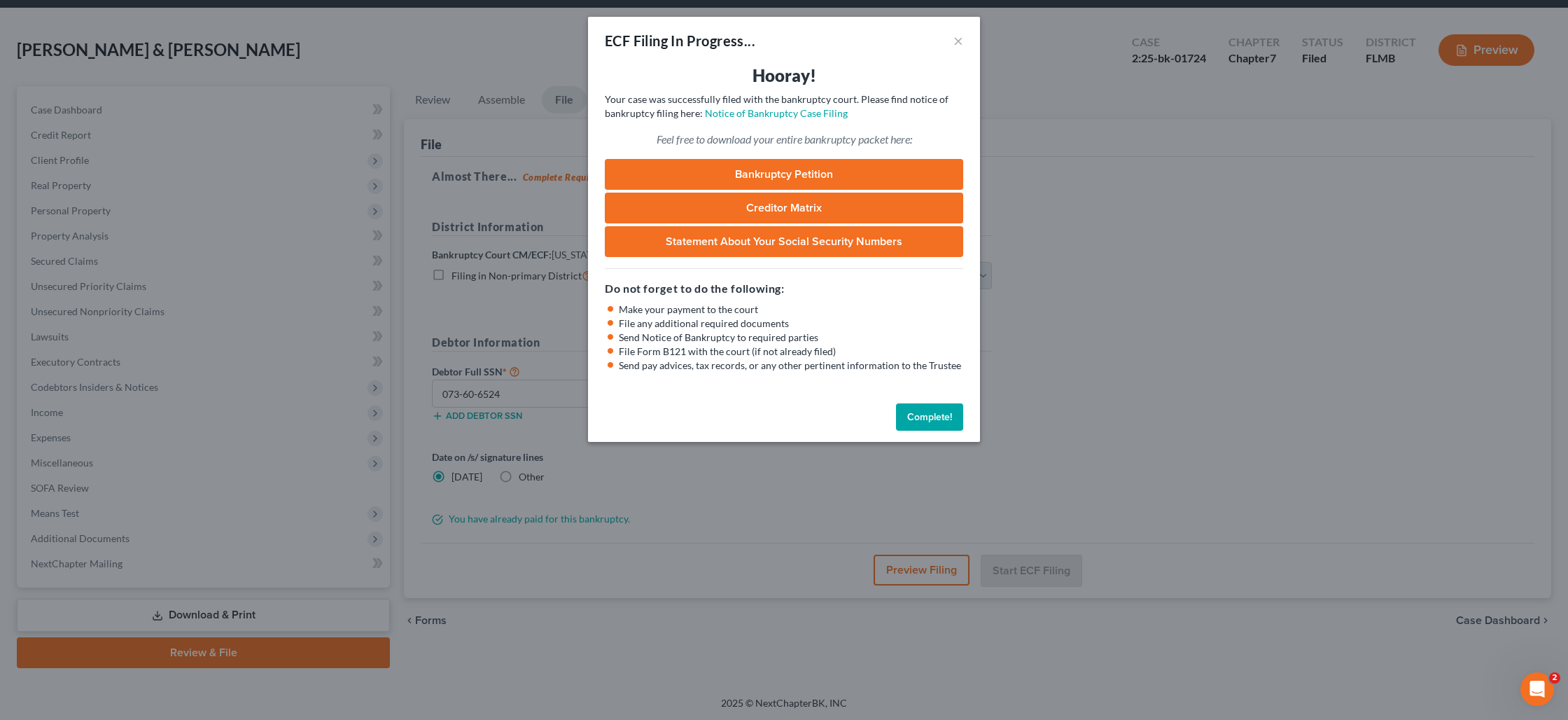
drag, startPoint x: 923, startPoint y: 423, endPoint x: 915, endPoint y: 418, distance: 9.4
click at [923, 423] on button "Complete!" at bounding box center [929, 417] width 68 height 28
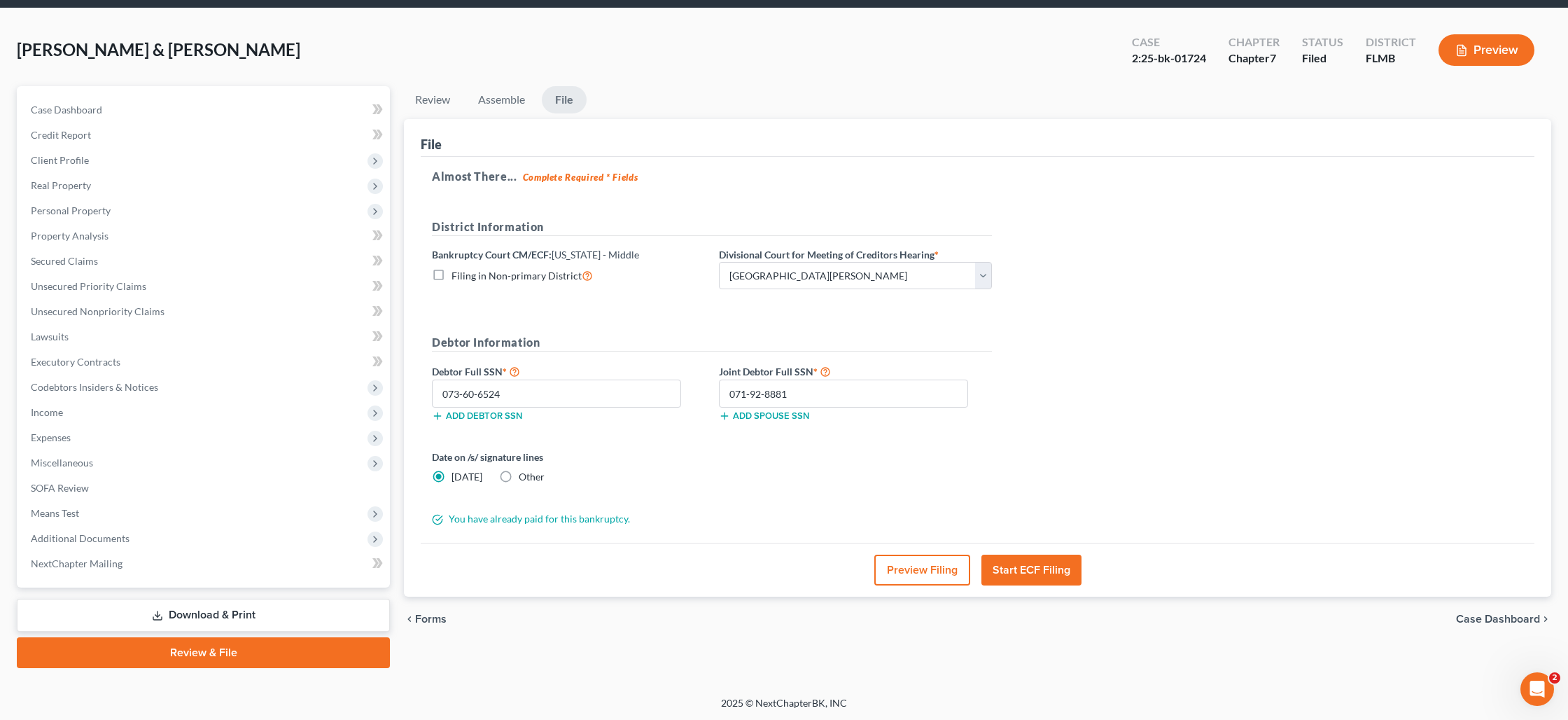
scroll to position [0, 0]
